Goal: Use online tool/utility: Use online tool/utility

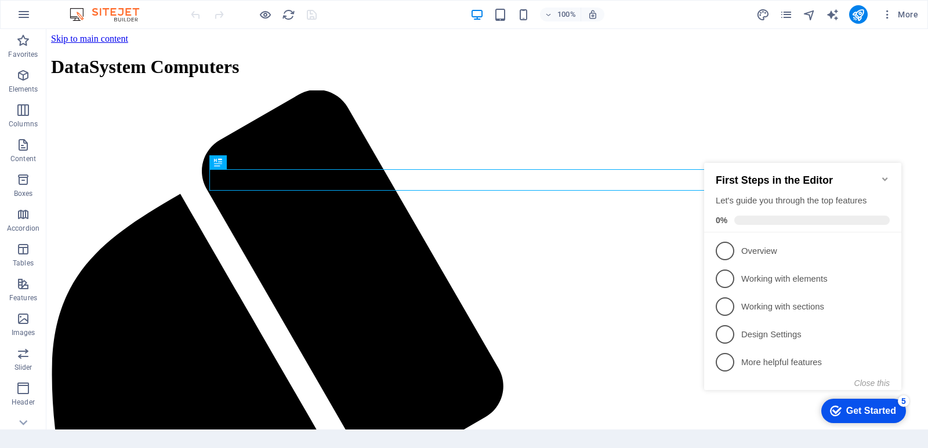
click at [855, 410] on div "Get Started" at bounding box center [871, 411] width 50 height 10
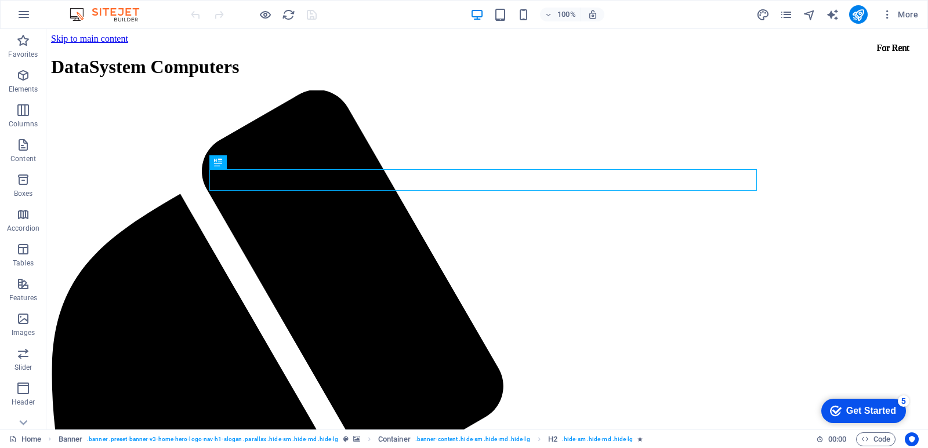
click at [76, 13] on img at bounding box center [110, 15] width 87 height 14
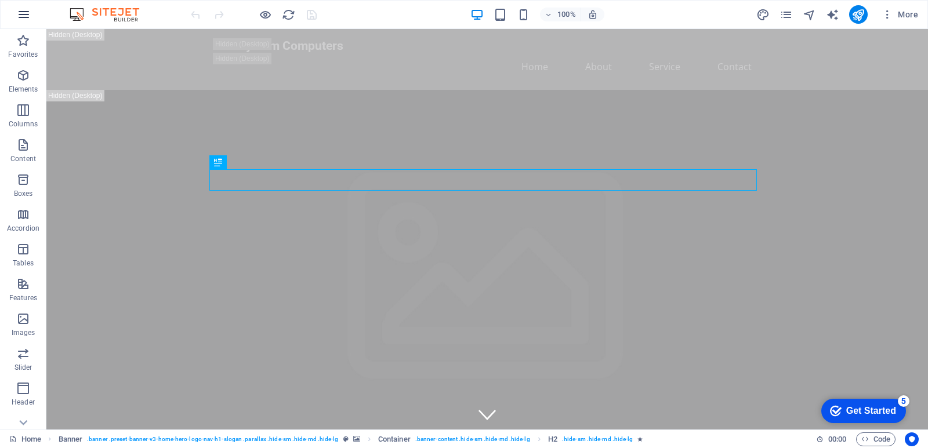
click at [23, 16] on icon "button" at bounding box center [24, 15] width 14 height 14
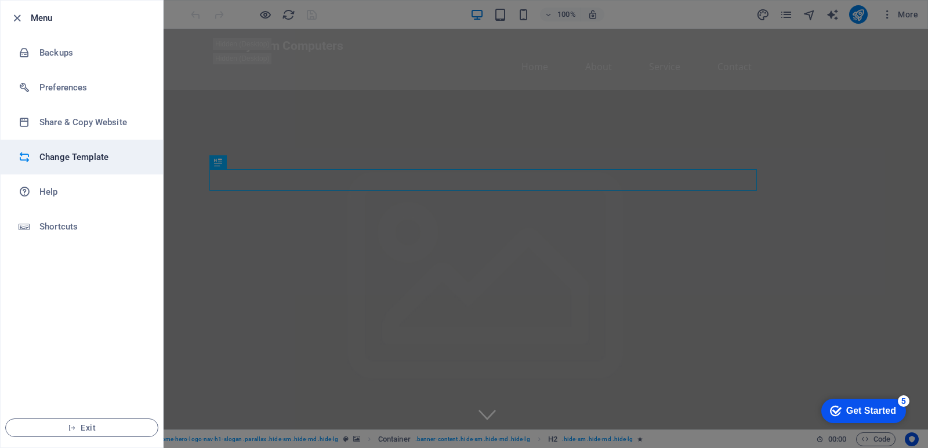
click at [68, 153] on h6 "Change Template" at bounding box center [92, 157] width 107 height 14
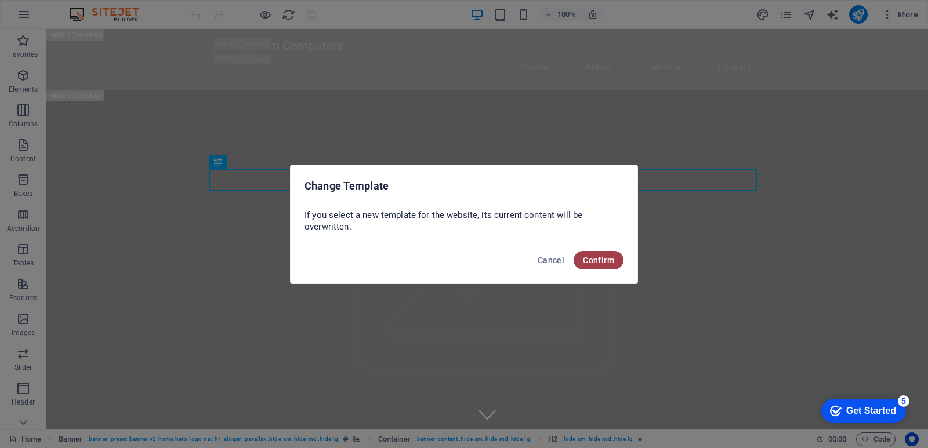
click at [606, 258] on span "Confirm" at bounding box center [598, 260] width 31 height 9
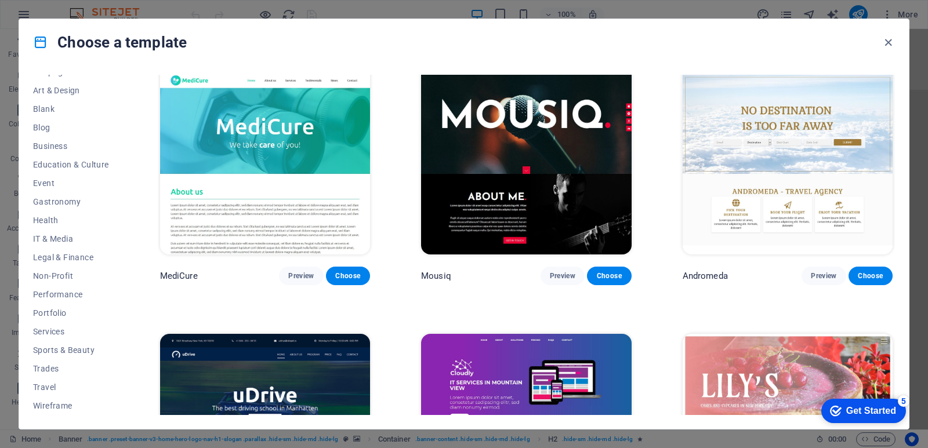
scroll to position [8871, 0]
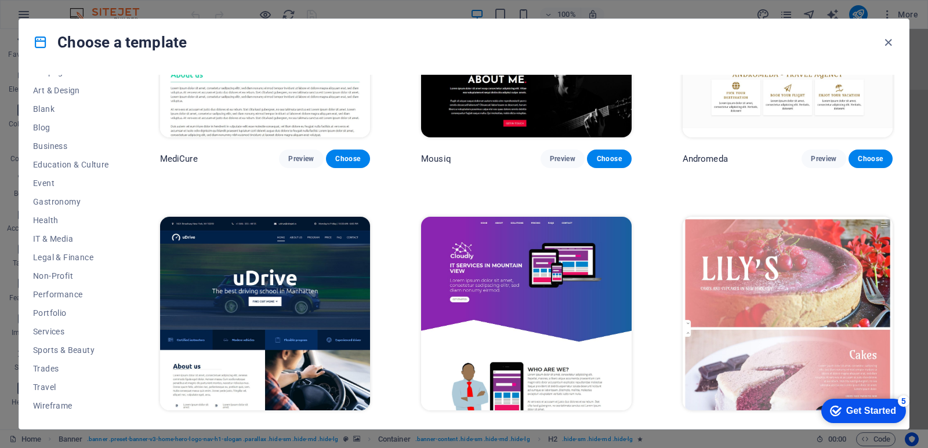
click at [751, 75] on img at bounding box center [787, 41] width 210 height 194
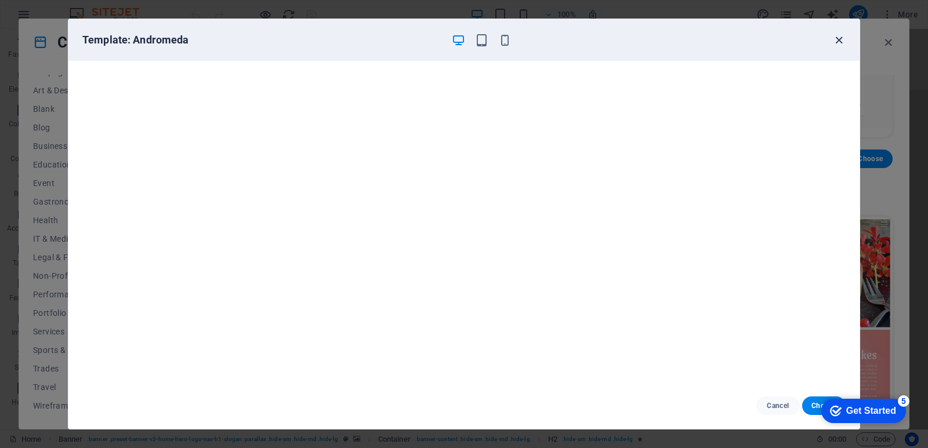
click at [838, 42] on icon "button" at bounding box center [838, 40] width 13 height 13
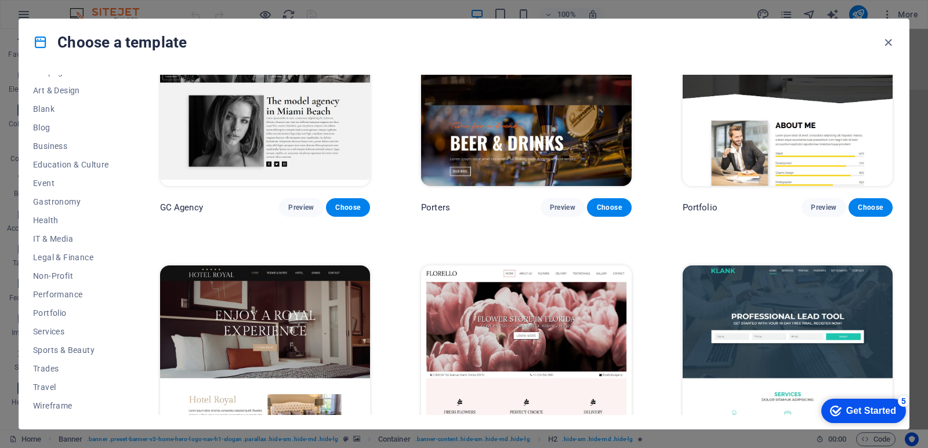
scroll to position [10030, 0]
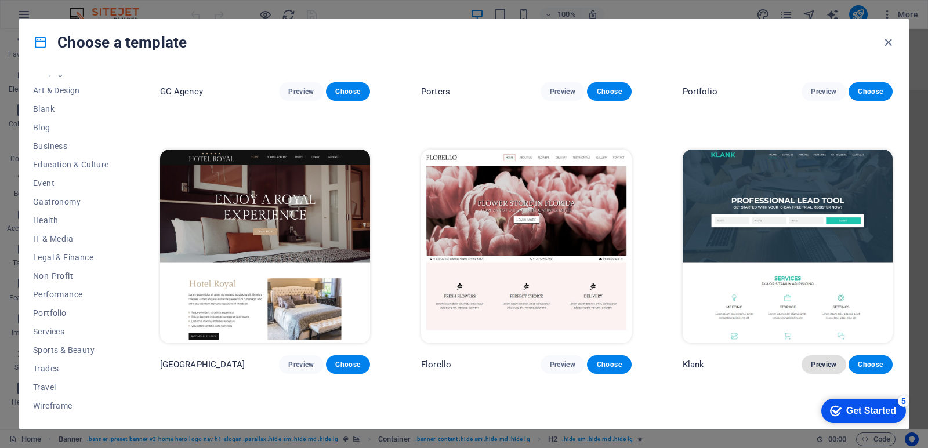
click at [817, 360] on span "Preview" at bounding box center [824, 364] width 26 height 9
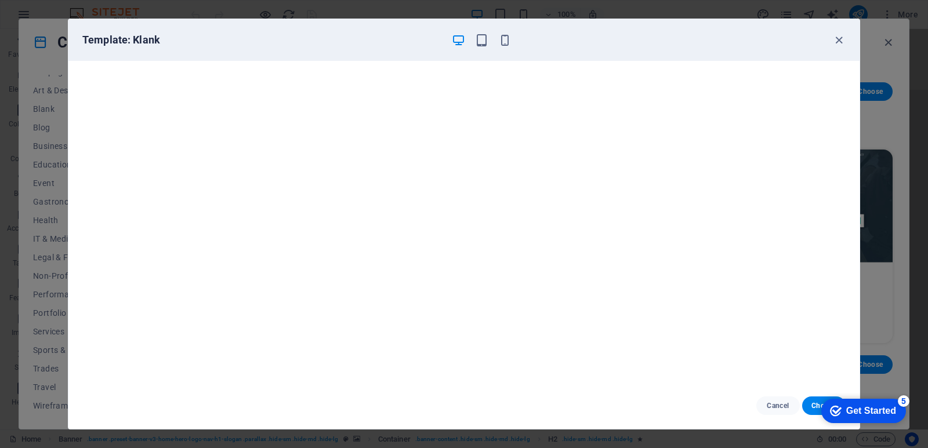
scroll to position [3, 0]
click at [834, 37] on icon "button" at bounding box center [838, 40] width 13 height 13
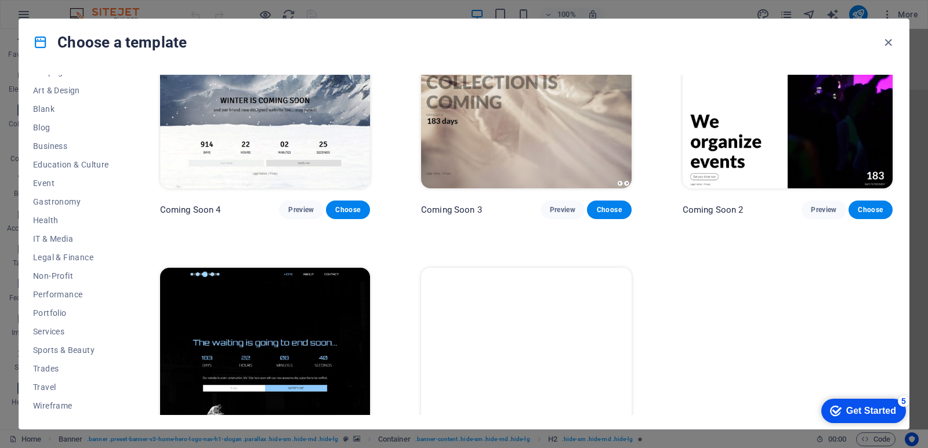
scroll to position [14560, 0]
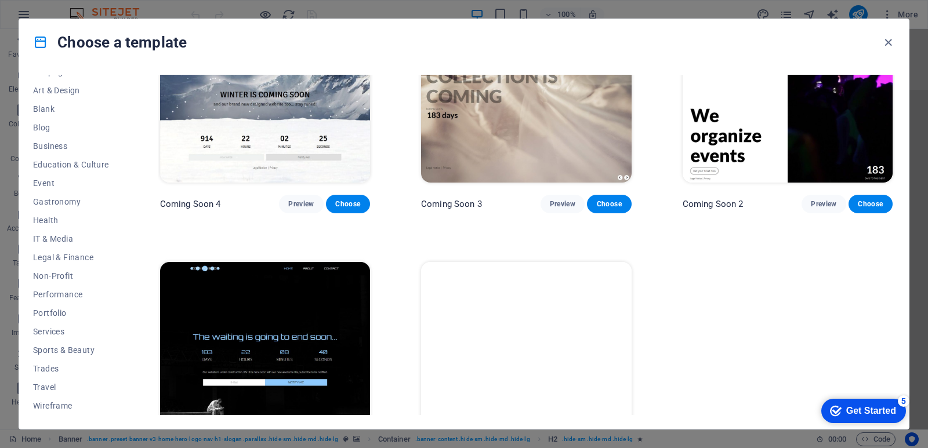
click at [865, 416] on div "Get Started" at bounding box center [871, 411] width 50 height 10
